Goal: Information Seeking & Learning: Compare options

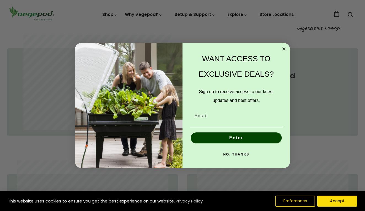
scroll to position [0, 87]
type input "amandabell13@me.com"
click at [236, 139] on button "Enter" at bounding box center [236, 138] width 91 height 11
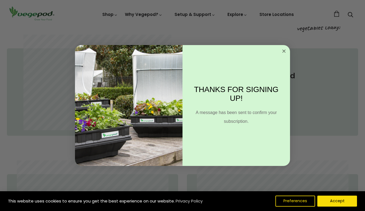
click at [283, 51] on icon "Close dialog" at bounding box center [283, 51] width 3 height 3
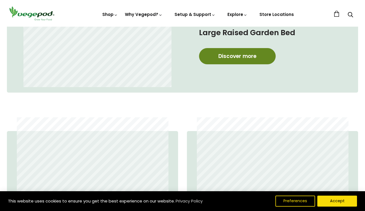
scroll to position [303, 0]
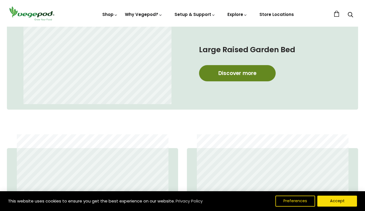
click at [232, 72] on link "Discover more" at bounding box center [237, 73] width 77 height 16
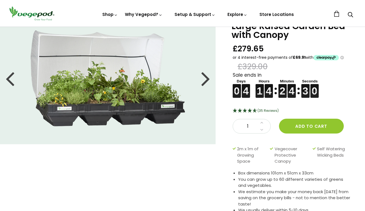
scroll to position [27, 0]
click at [205, 78] on div at bounding box center [205, 78] width 9 height 25
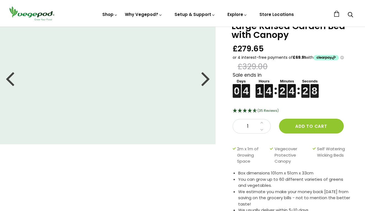
click at [205, 78] on div at bounding box center [205, 78] width 9 height 25
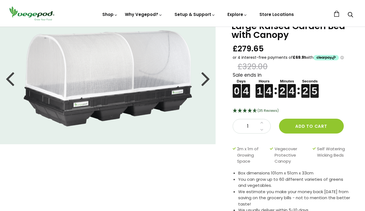
click at [205, 78] on div at bounding box center [205, 78] width 9 height 25
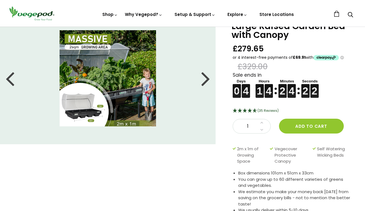
click at [205, 78] on div at bounding box center [205, 78] width 9 height 25
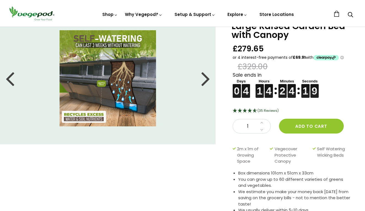
click at [205, 78] on div at bounding box center [205, 78] width 9 height 25
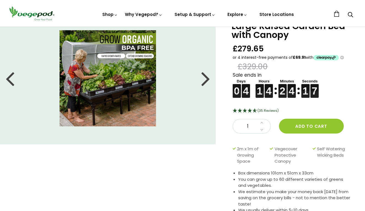
click at [205, 78] on div at bounding box center [205, 78] width 9 height 25
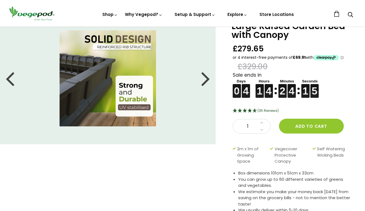
click at [205, 78] on div at bounding box center [205, 78] width 9 height 25
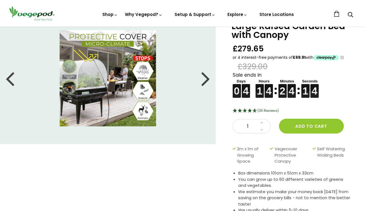
click at [205, 78] on div at bounding box center [205, 78] width 9 height 25
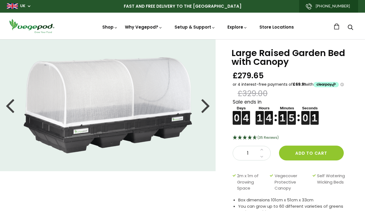
scroll to position [0, 0]
click at [208, 108] on div at bounding box center [205, 105] width 9 height 25
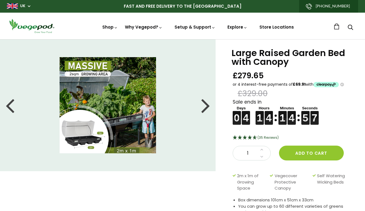
click at [207, 107] on div at bounding box center [205, 105] width 9 height 25
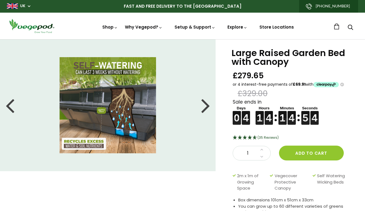
click at [207, 107] on div at bounding box center [205, 105] width 9 height 25
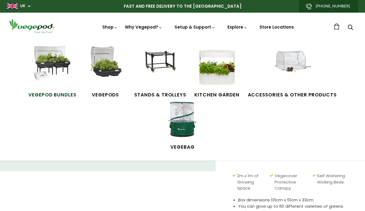
click at [34, 66] on img at bounding box center [52, 66] width 41 height 41
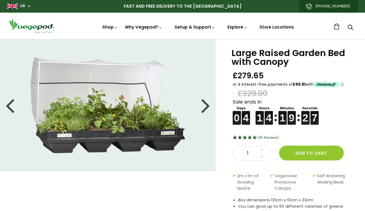
click at [207, 107] on div at bounding box center [205, 105] width 9 height 25
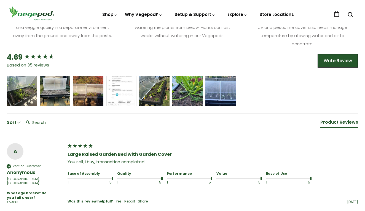
scroll to position [383, 0]
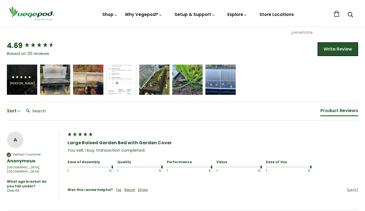
click at [26, 75] on icon "5 star rating" at bounding box center [26, 77] width 4 height 4
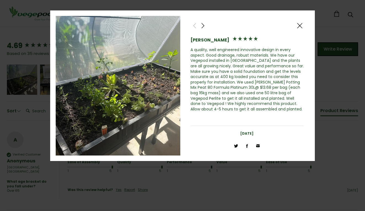
click at [300, 26] on span at bounding box center [299, 25] width 7 height 7
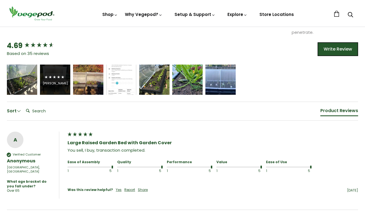
click at [54, 78] on span "5 star rating" at bounding box center [54, 77] width 21 height 7
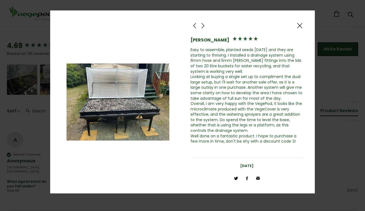
click at [300, 26] on span at bounding box center [299, 25] width 7 height 7
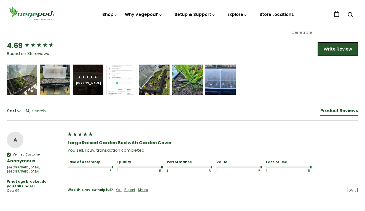
click at [88, 85] on div "Michael Naylor" at bounding box center [88, 80] width 30 height 30
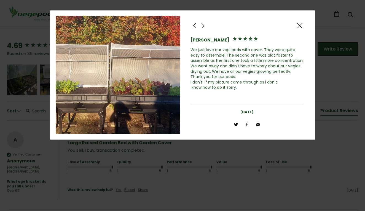
click at [301, 24] on span at bounding box center [299, 25] width 7 height 7
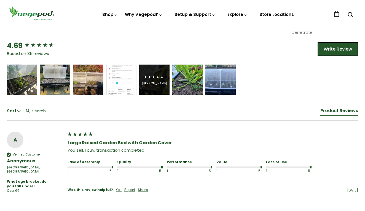
click at [146, 77] on icon "5 star rating" at bounding box center [145, 77] width 4 height 4
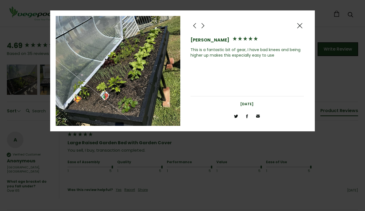
click at [300, 26] on span at bounding box center [299, 25] width 7 height 7
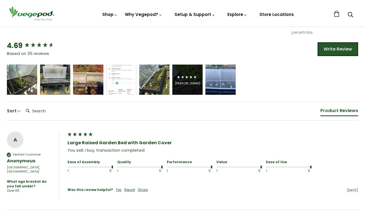
click at [187, 79] on span "5 star rating" at bounding box center [186, 77] width 21 height 7
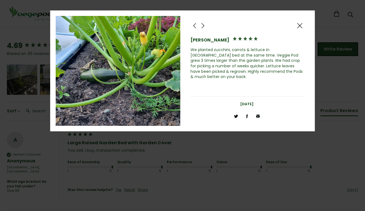
click at [300, 25] on span at bounding box center [299, 25] width 7 height 7
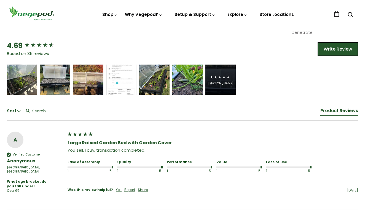
click at [220, 82] on div "[PERSON_NAME]" at bounding box center [220, 84] width 25 height 4
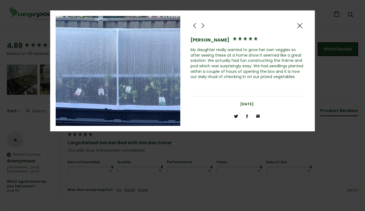
click at [300, 25] on span at bounding box center [299, 25] width 7 height 7
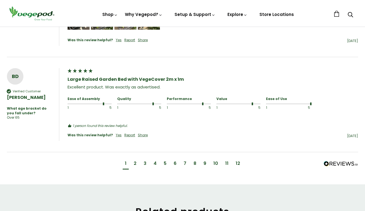
scroll to position [688, 0]
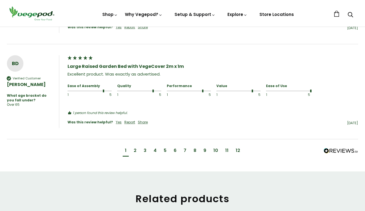
click at [215, 148] on div "10" at bounding box center [215, 151] width 5 height 6
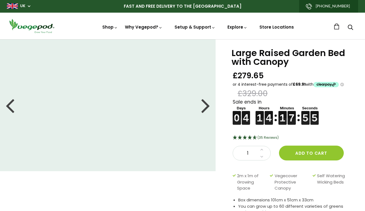
scroll to position [0, 0]
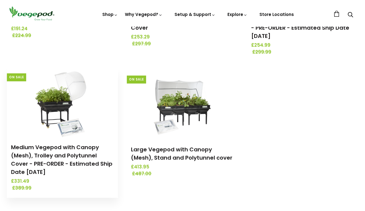
scroll to position [175, 0]
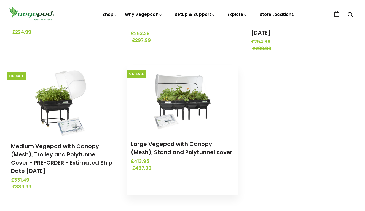
click at [185, 95] on img at bounding box center [182, 99] width 58 height 69
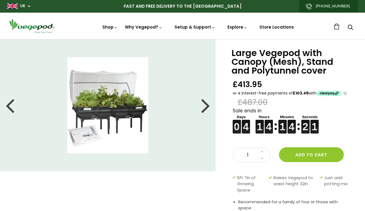
click at [206, 108] on div at bounding box center [205, 105] width 9 height 25
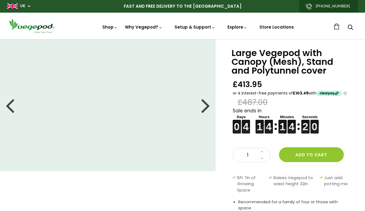
click at [206, 108] on div at bounding box center [205, 105] width 9 height 25
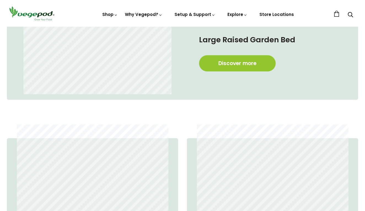
scroll to position [313, 0]
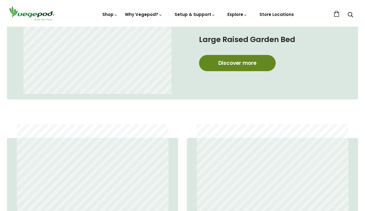
click at [233, 60] on link "Discover more" at bounding box center [237, 63] width 77 height 16
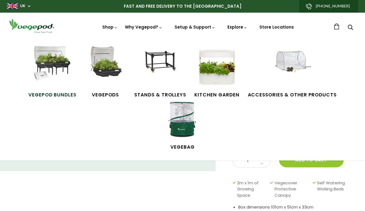
click at [32, 61] on img at bounding box center [52, 66] width 41 height 41
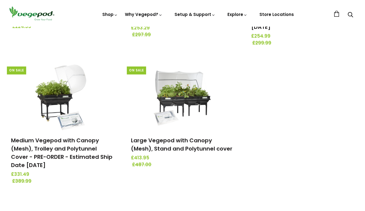
scroll to position [182, 0]
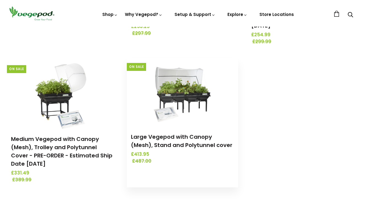
click at [182, 87] on img at bounding box center [182, 92] width 58 height 69
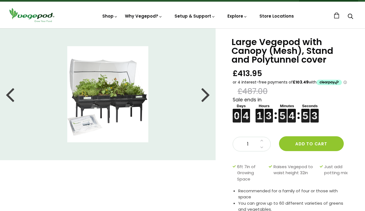
scroll to position [13, 0]
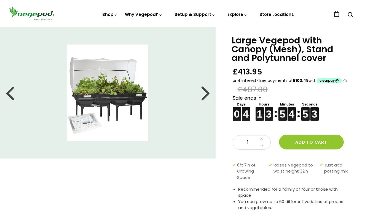
click at [206, 97] on div at bounding box center [205, 92] width 9 height 25
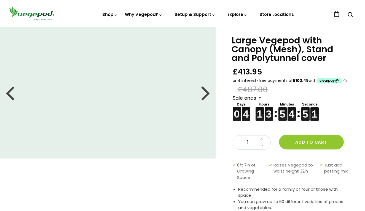
click at [206, 97] on div at bounding box center [205, 92] width 9 height 25
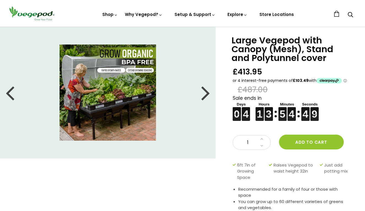
click at [206, 96] on div at bounding box center [205, 92] width 9 height 25
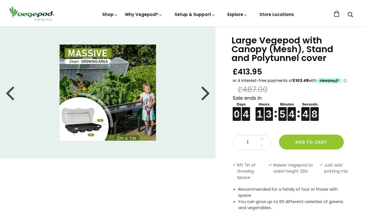
click at [206, 96] on div at bounding box center [205, 92] width 9 height 25
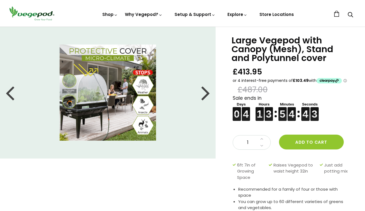
click at [204, 94] on div at bounding box center [205, 92] width 9 height 25
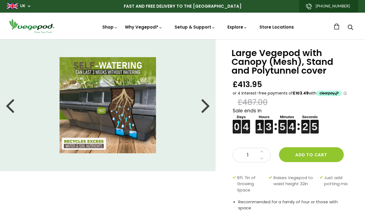
scroll to position [0, 0]
click at [339, 25] on link at bounding box center [336, 26] width 6 height 6
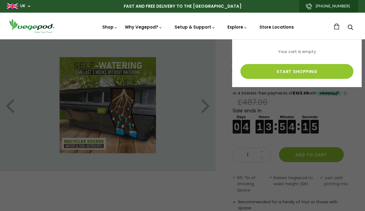
click at [184, 90] on div at bounding box center [182, 105] width 365 height 211
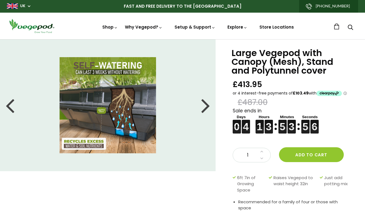
click at [23, 6] on link "UK" at bounding box center [22, 6] width 5 height 6
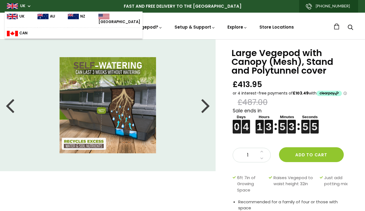
click at [20, 17] on link "UK" at bounding box center [16, 19] width 18 height 11
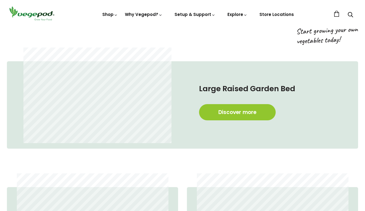
scroll to position [280, 0]
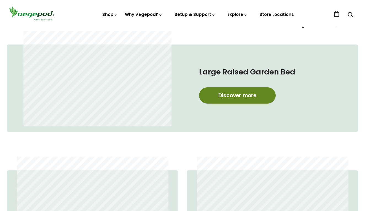
click at [243, 95] on link "Discover more" at bounding box center [237, 96] width 77 height 16
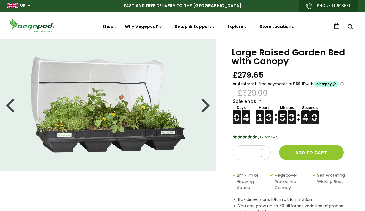
scroll to position [4, 0]
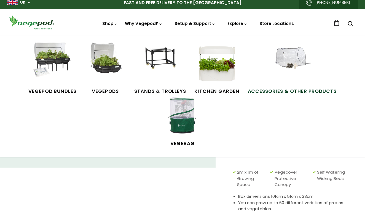
click at [271, 56] on img at bounding box center [291, 63] width 41 height 41
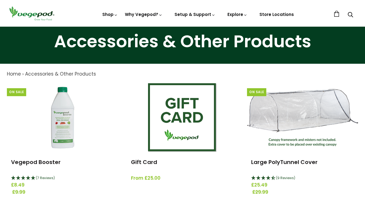
scroll to position [7, 0]
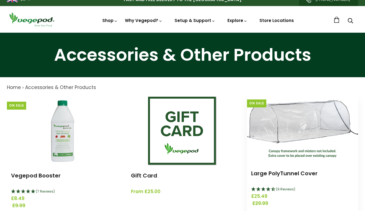
click at [283, 125] on img at bounding box center [302, 129] width 111 height 57
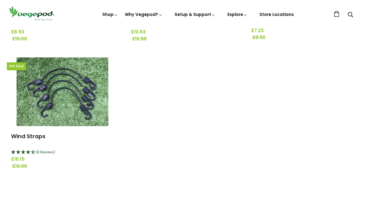
scroll to position [748, 0]
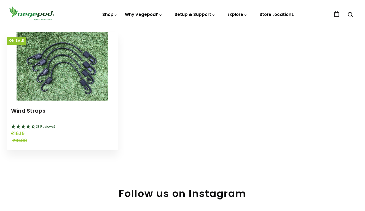
click at [64, 55] on img at bounding box center [63, 66] width 92 height 69
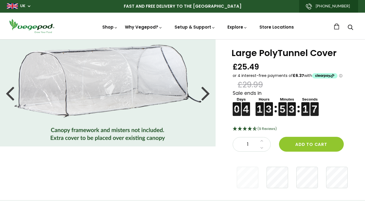
click at [206, 94] on div at bounding box center [205, 93] width 9 height 25
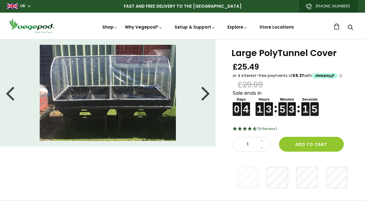
click at [206, 94] on div at bounding box center [205, 93] width 9 height 25
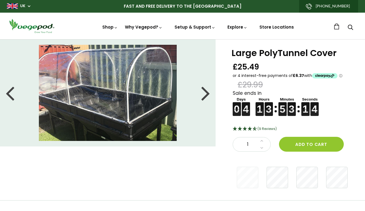
click at [206, 94] on div at bounding box center [205, 93] width 9 height 25
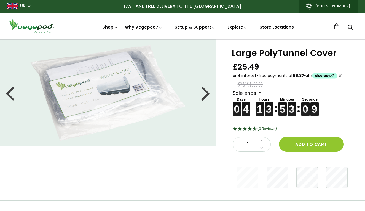
click at [203, 94] on div at bounding box center [205, 93] width 9 height 25
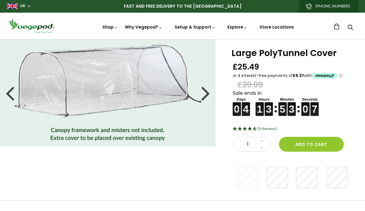
click at [203, 94] on div at bounding box center [205, 93] width 9 height 25
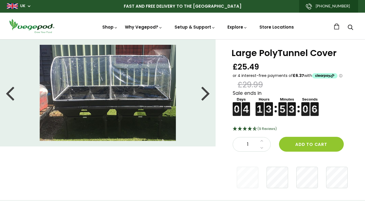
click at [203, 94] on div at bounding box center [205, 93] width 9 height 25
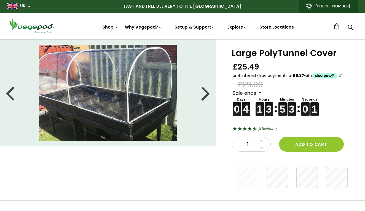
click at [10, 91] on div at bounding box center [10, 93] width 9 height 25
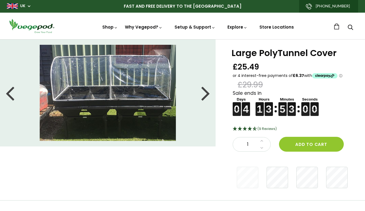
click at [10, 91] on div at bounding box center [10, 93] width 9 height 25
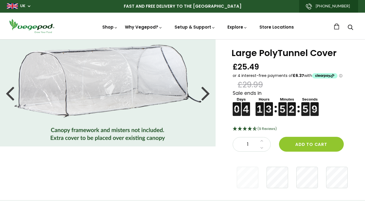
click at [10, 91] on div at bounding box center [10, 93] width 9 height 25
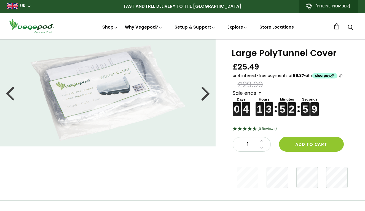
click at [10, 91] on div at bounding box center [10, 93] width 9 height 25
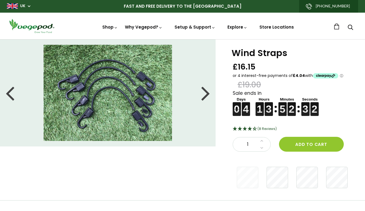
click at [203, 99] on div at bounding box center [205, 93] width 9 height 25
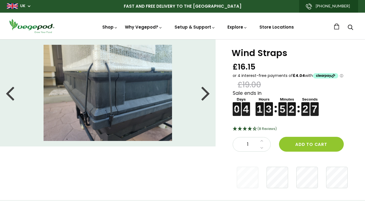
click at [205, 94] on div at bounding box center [205, 93] width 9 height 25
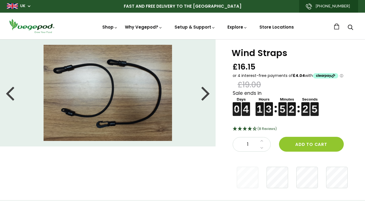
click at [205, 94] on div at bounding box center [205, 93] width 9 height 25
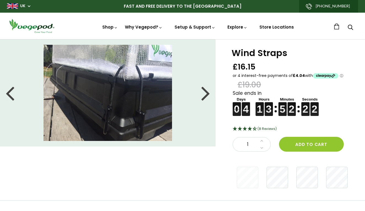
click at [205, 94] on div at bounding box center [205, 93] width 9 height 25
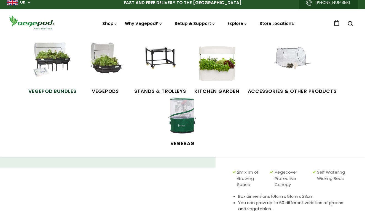
click at [32, 63] on img at bounding box center [52, 63] width 41 height 41
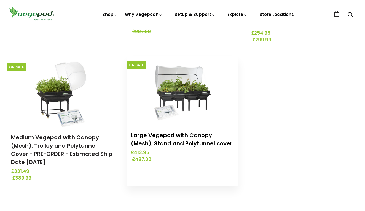
scroll to position [187, 0]
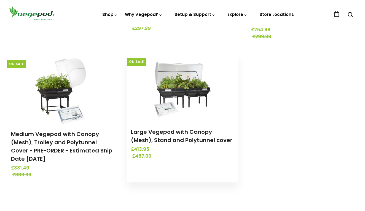
click at [174, 94] on img at bounding box center [182, 87] width 58 height 69
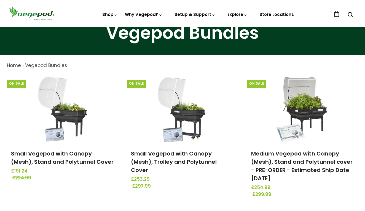
scroll to position [29, 0]
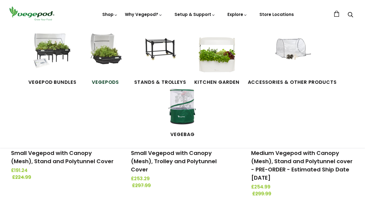
click at [85, 52] on img at bounding box center [105, 54] width 41 height 41
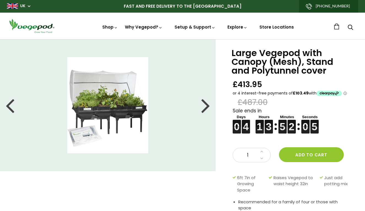
click at [207, 107] on div at bounding box center [205, 105] width 9 height 25
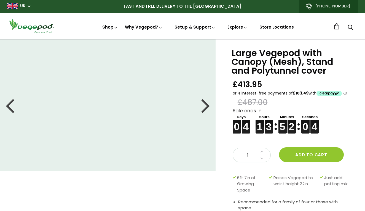
click at [207, 107] on div at bounding box center [205, 105] width 9 height 25
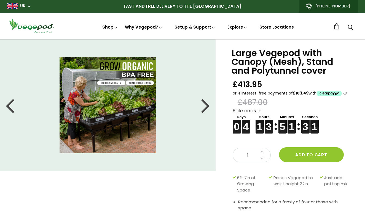
click at [204, 108] on div at bounding box center [205, 105] width 9 height 25
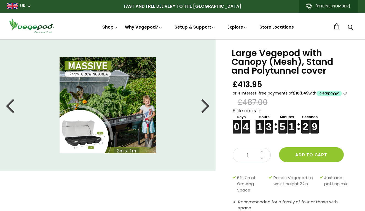
click at [204, 108] on div at bounding box center [205, 105] width 9 height 25
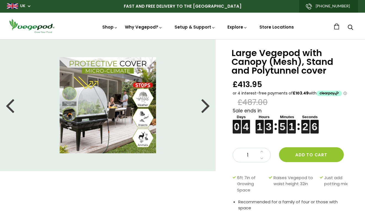
click at [204, 108] on div at bounding box center [205, 105] width 9 height 25
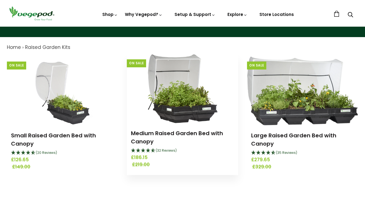
scroll to position [48, 0]
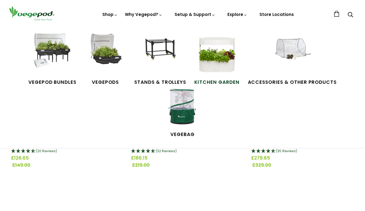
click at [196, 59] on img at bounding box center [216, 54] width 41 height 41
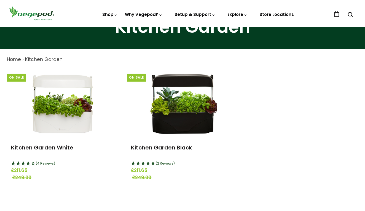
scroll to position [44, 0]
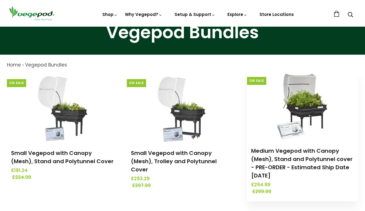
click at [298, 107] on img at bounding box center [302, 106] width 58 height 69
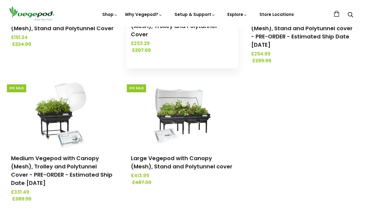
scroll to position [192, 0]
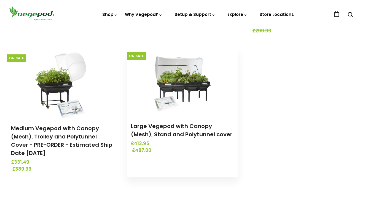
click at [177, 80] on img at bounding box center [182, 81] width 58 height 69
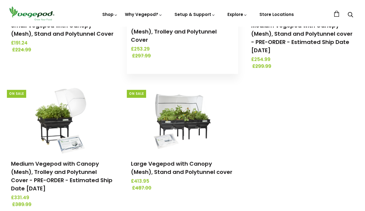
scroll to position [156, 0]
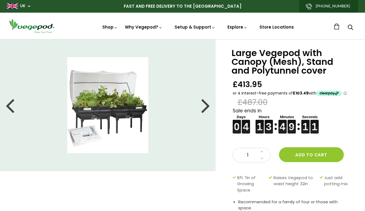
click at [206, 108] on div at bounding box center [205, 105] width 9 height 25
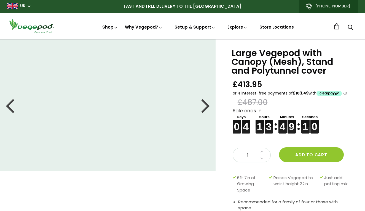
click at [206, 108] on div at bounding box center [205, 105] width 9 height 25
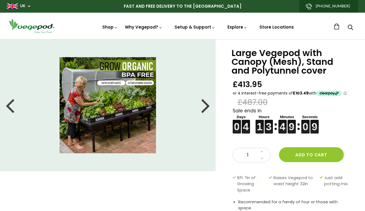
click at [206, 108] on div at bounding box center [205, 105] width 9 height 25
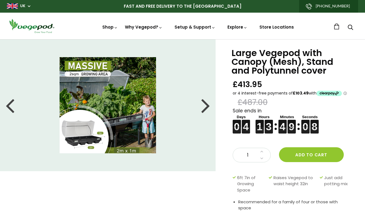
click at [206, 108] on div at bounding box center [205, 105] width 9 height 25
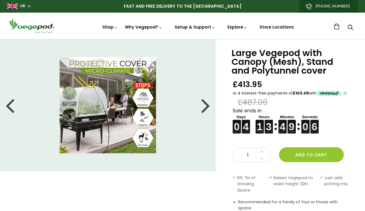
click at [206, 108] on div at bounding box center [205, 105] width 9 height 25
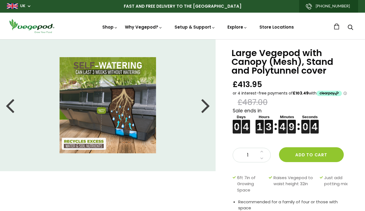
click at [206, 108] on div at bounding box center [205, 105] width 9 height 25
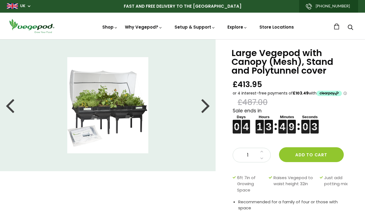
click at [206, 108] on div at bounding box center [205, 105] width 9 height 25
